Goal: Information Seeking & Learning: Compare options

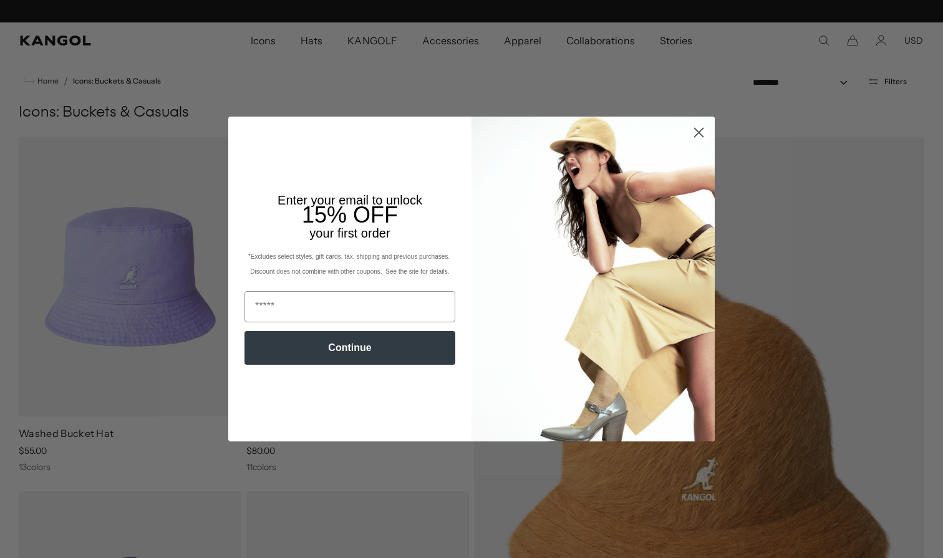
scroll to position [0, 257]
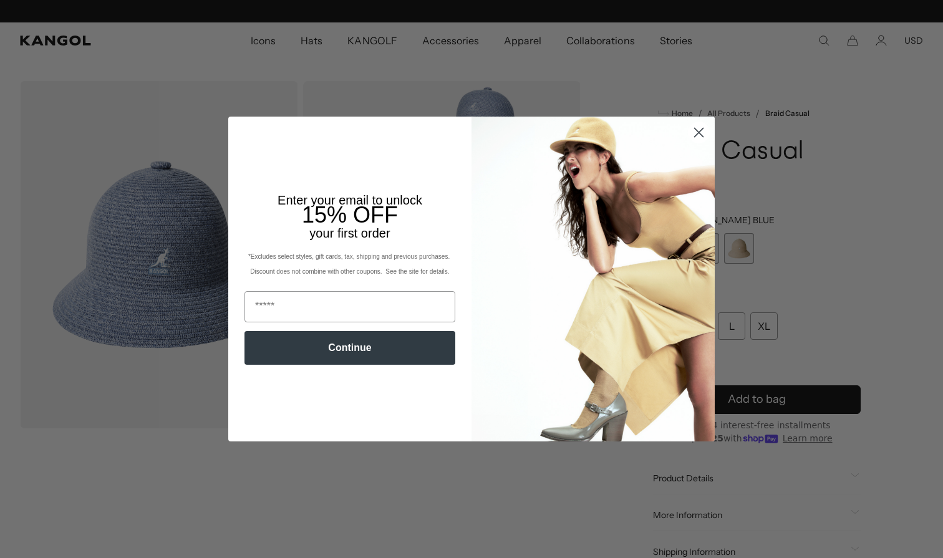
scroll to position [0, 257]
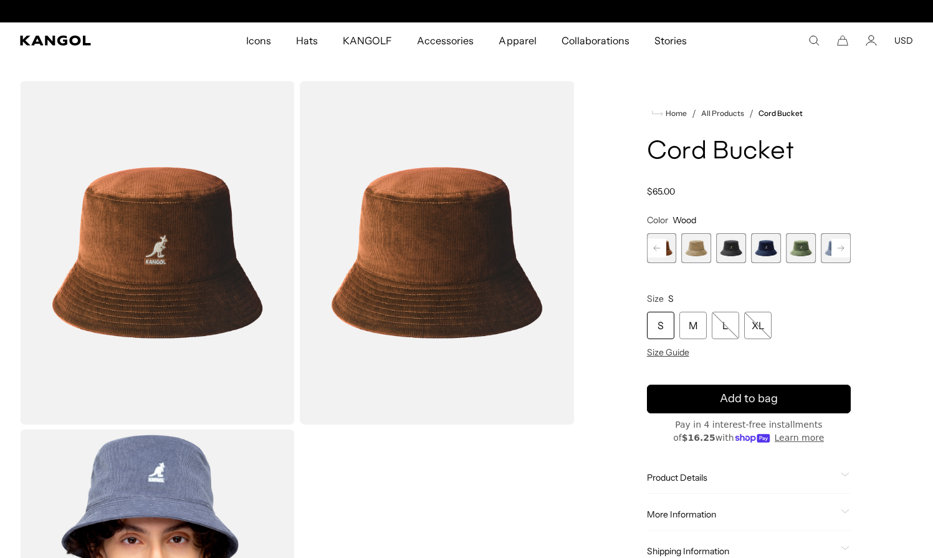
scroll to position [0, 257]
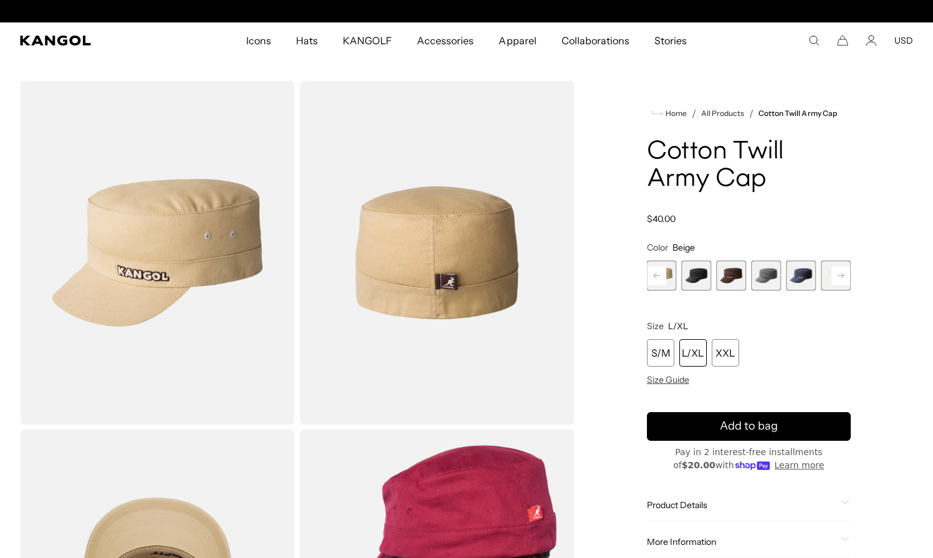
scroll to position [0, 257]
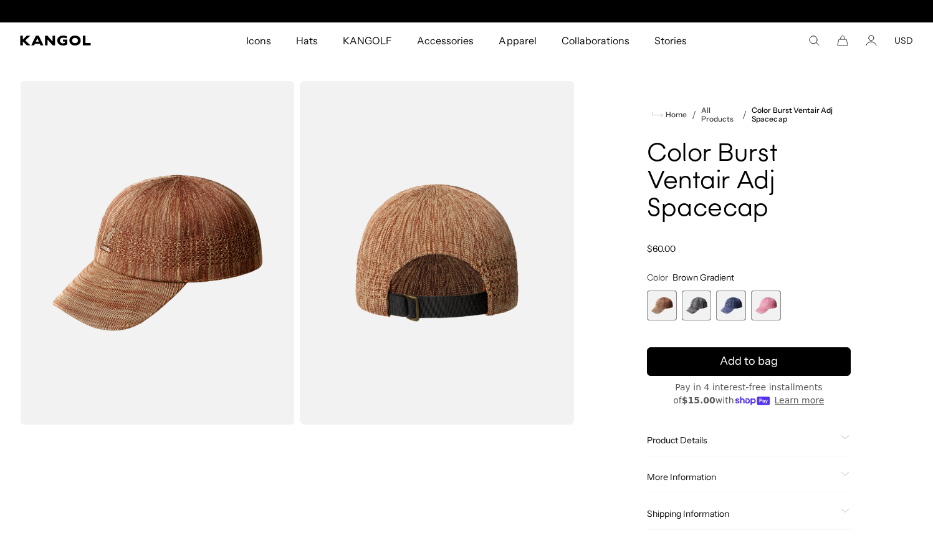
scroll to position [0, 257]
